Goal: Task Accomplishment & Management: Manage account settings

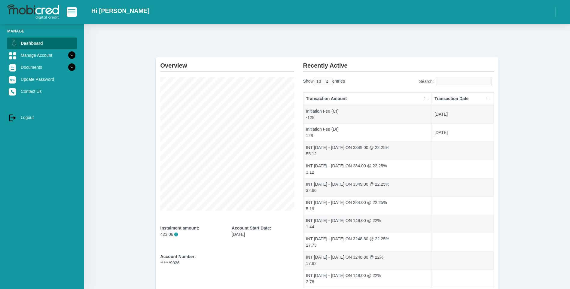
click at [185, 40] on div "Overview Instalment amount: 423.06 i Account Start Date: 16 August 2024 Account…" at bounding box center [327, 171] width 486 height 294
click at [67, 55] on icon at bounding box center [72, 55] width 10 height 10
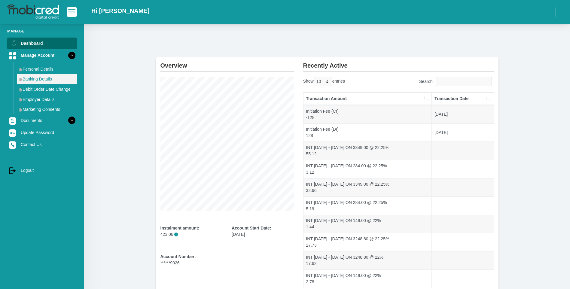
click at [29, 81] on link "Banking Details" at bounding box center [47, 79] width 60 height 10
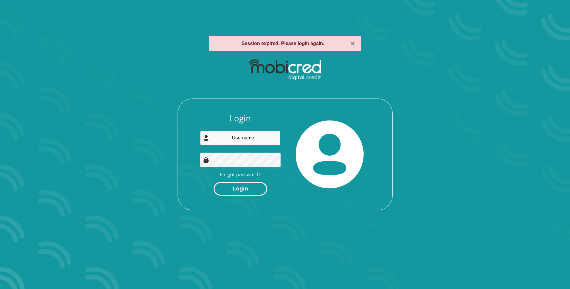
type input "clementine.mayisela@gmail.com"
click at [239, 190] on button "Login" at bounding box center [240, 189] width 53 height 14
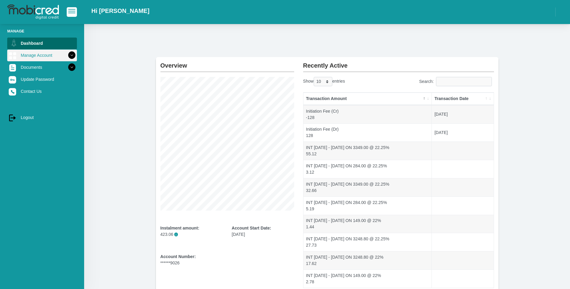
click at [67, 54] on icon at bounding box center [72, 55] width 10 height 10
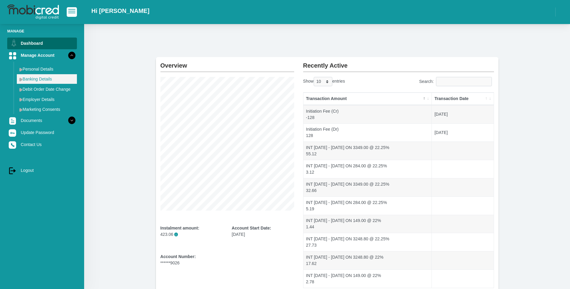
click at [35, 80] on link "Banking Details" at bounding box center [47, 79] width 60 height 10
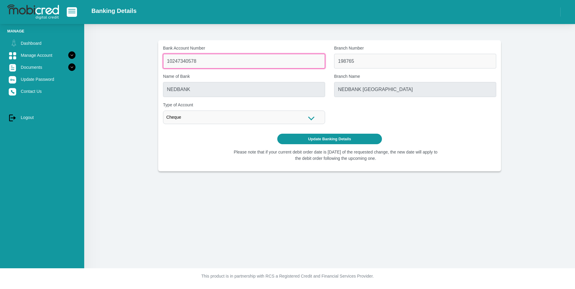
click at [205, 62] on input "10247340578" at bounding box center [244, 61] width 162 height 15
type input "10247340578"
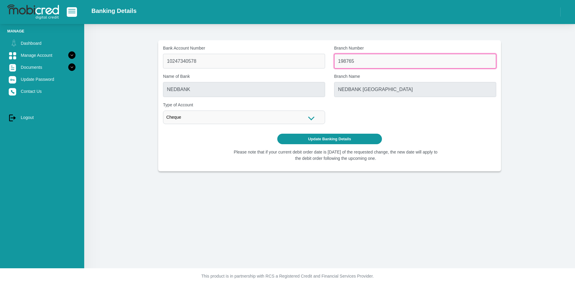
click at [367, 64] on input "198765" at bounding box center [415, 61] width 162 height 15
type input "1"
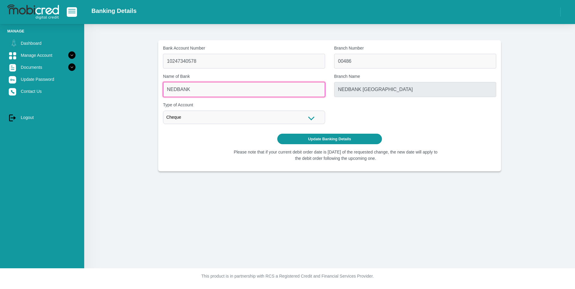
click at [227, 90] on input "NEDBANK" at bounding box center [244, 89] width 162 height 15
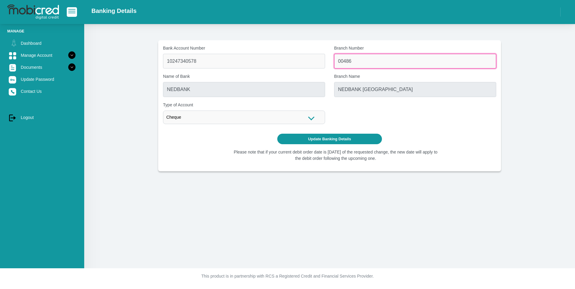
click at [349, 61] on input "00486" at bounding box center [415, 61] width 162 height 15
click at [374, 57] on input "004806" at bounding box center [415, 61] width 162 height 15
type input "004806"
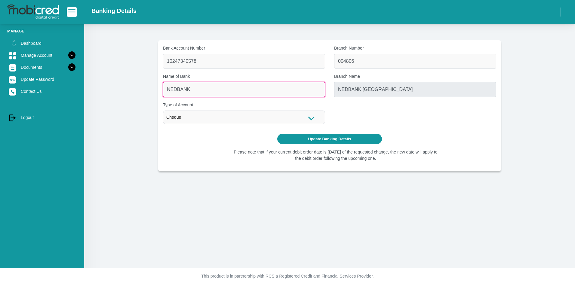
click at [248, 86] on input "NEDBANK" at bounding box center [244, 89] width 162 height 15
type input "STANDARD BANK"
type input "KAALFONTEIN"
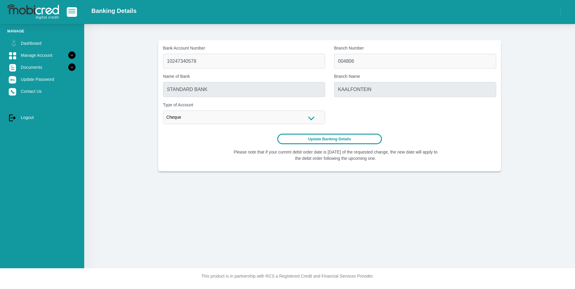
click at [333, 139] on button "Update Banking Details" at bounding box center [329, 139] width 105 height 11
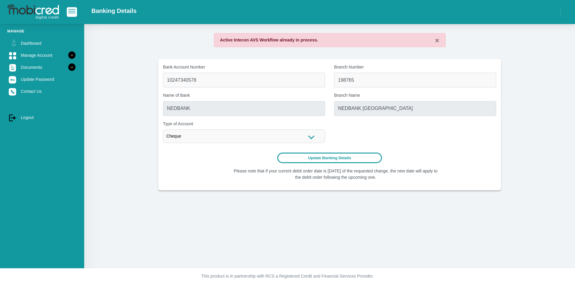
click at [338, 158] on button "Update Banking Details" at bounding box center [329, 158] width 105 height 11
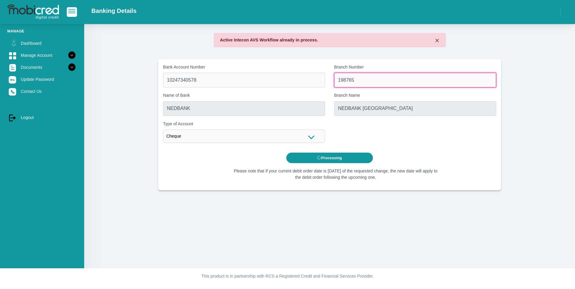
click at [371, 78] on input "198765" at bounding box center [415, 80] width 162 height 15
type input "1"
type input "004806"
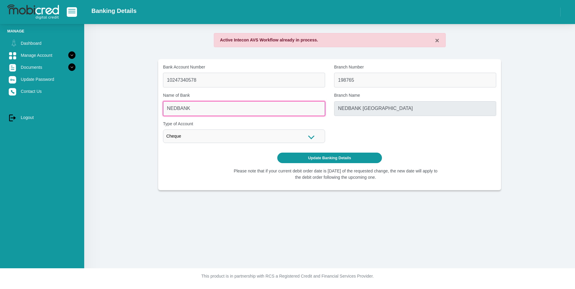
click at [217, 109] on input "NEDBANK" at bounding box center [244, 108] width 162 height 15
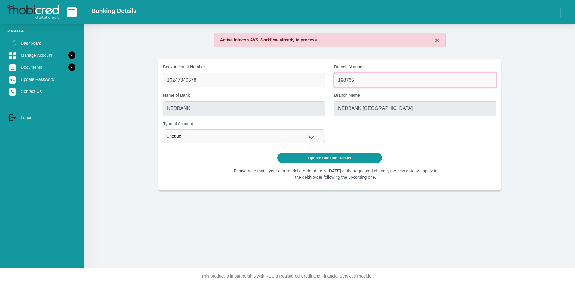
click at [355, 79] on input "198765" at bounding box center [415, 80] width 162 height 15
type input "."
type input "004806"
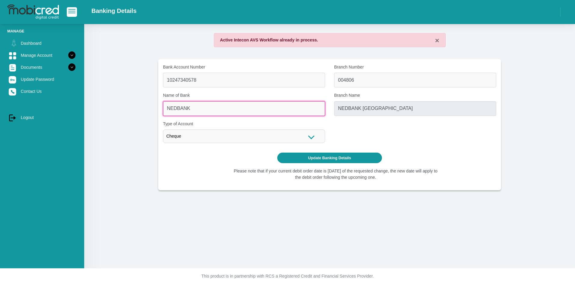
click at [199, 109] on input "NEDBANK" at bounding box center [244, 108] width 162 height 15
type input "STANDARD BANK"
type input "KAALFONTEIN"
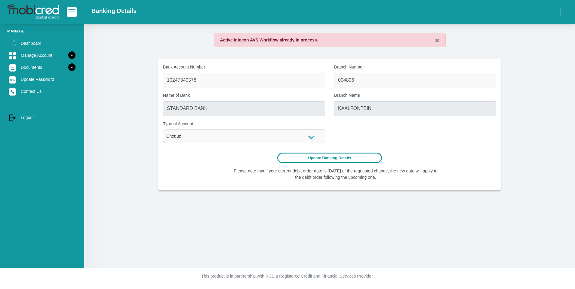
click at [326, 157] on button "Update Banking Details" at bounding box center [329, 158] width 105 height 11
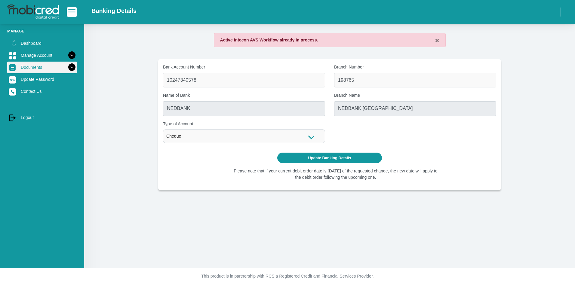
click at [67, 67] on icon at bounding box center [72, 67] width 10 height 10
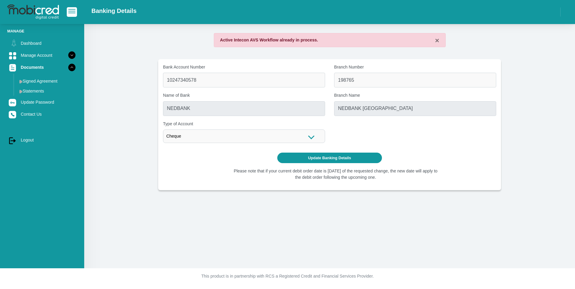
drag, startPoint x: 472, startPoint y: 224, endPoint x: 468, endPoint y: 51, distance: 172.8
click at [472, 224] on div "× Active Intecon AVS Workflow already in process. Bank Account Number 102473405…" at bounding box center [329, 146] width 490 height 244
